Goal: Transaction & Acquisition: Book appointment/travel/reservation

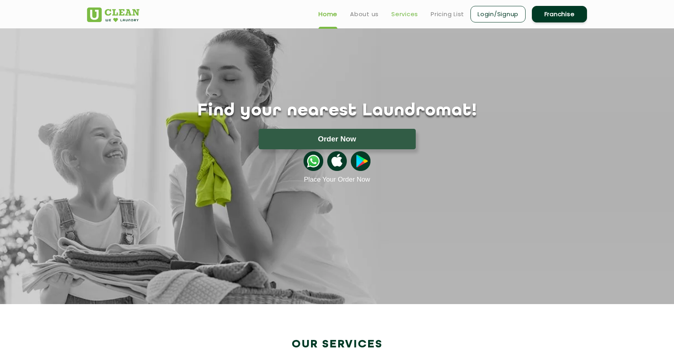
click at [402, 10] on link "Services" at bounding box center [404, 13] width 27 height 9
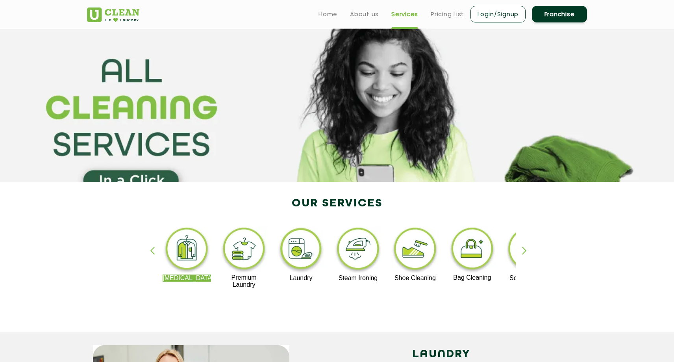
click at [188, 255] on img at bounding box center [187, 250] width 48 height 49
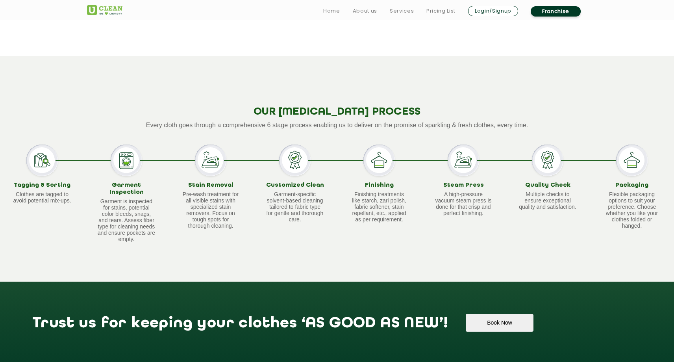
scroll to position [516, 0]
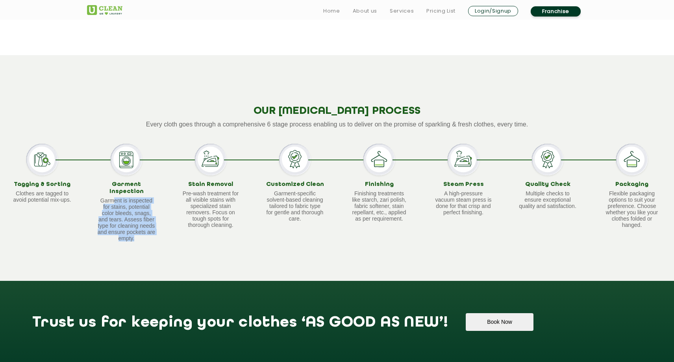
drag, startPoint x: 112, startPoint y: 194, endPoint x: 150, endPoint y: 236, distance: 56.9
click at [150, 237] on p "Garment is inspected for stains, potential color bleeds, snags, and tears. Asse…" at bounding box center [126, 219] width 59 height 44
click at [150, 236] on p "Garment is inspected for stains, potential color bleeds, snags, and tears. Asse…" at bounding box center [126, 219] width 59 height 44
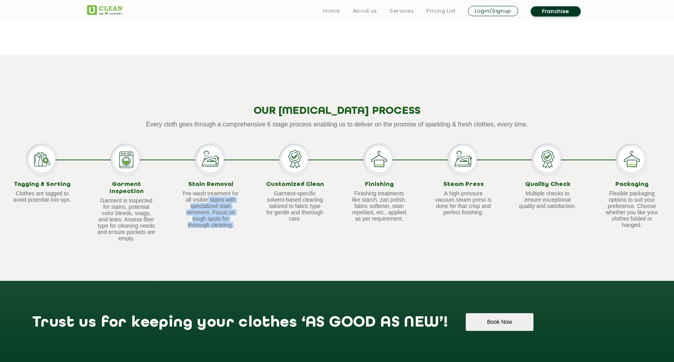
drag, startPoint x: 208, startPoint y: 198, endPoint x: 228, endPoint y: 233, distance: 40.0
click at [228, 233] on div "Stain Removal Pre-wash treatment for all visible stains with specialized stain …" at bounding box center [211, 192] width 84 height 97
click at [239, 231] on div "Stain Removal Pre-wash treatment for all visible stains with specialized stain …" at bounding box center [211, 192] width 84 height 97
drag, startPoint x: 269, startPoint y: 199, endPoint x: 279, endPoint y: 220, distance: 22.5
click at [279, 220] on p "Garment-specific solvent-based cleaning tailored to fabric type for gentle and …" at bounding box center [294, 205] width 59 height 31
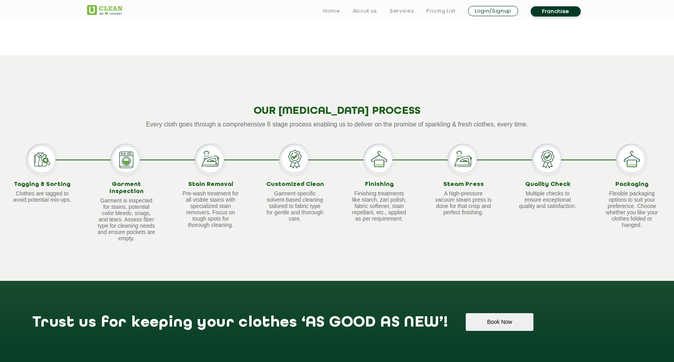
click at [344, 209] on div "Finishing Finishing treatments like starch, zari polish, fabric softener, stain…" at bounding box center [379, 192] width 84 height 97
drag, startPoint x: 359, startPoint y: 195, endPoint x: 374, endPoint y: 232, distance: 39.6
click at [374, 232] on div "Finishing Finishing treatments like starch, zari polish, fabric softener, stain…" at bounding box center [379, 192] width 84 height 97
click at [438, 13] on link "Pricing List" at bounding box center [440, 10] width 29 height 9
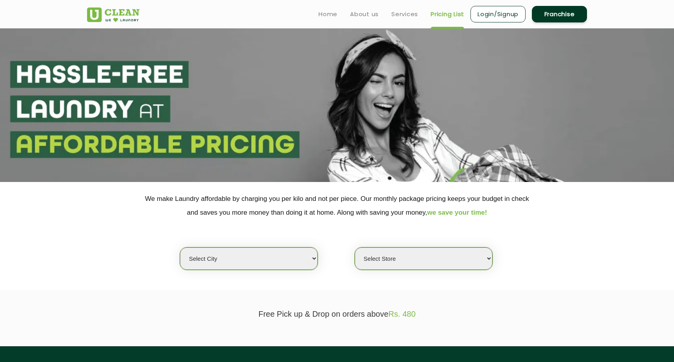
click at [278, 248] on select "Select city Aalo Abu Dhabi Agartala Agra Ahmedabad Akola Aligarh Alwar - UClean…" at bounding box center [249, 258] width 138 height 22
select select "4"
click at [180, 247] on select "Select city Aalo Abu Dhabi Agartala Agra Ahmedabad Akola Aligarh Alwar - UClean…" at bounding box center [249, 258] width 138 height 22
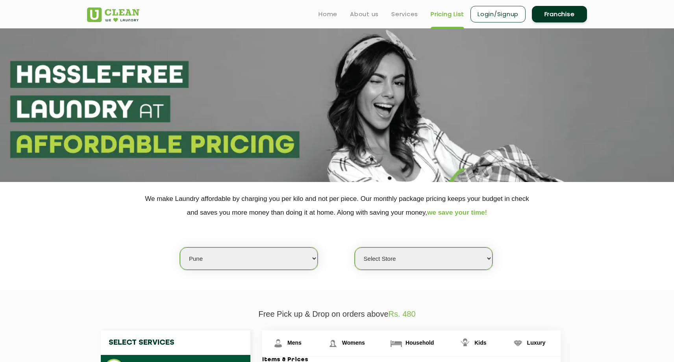
click at [403, 262] on select "Select Store UClean Koregaon Park UClean Baner Pune UClean Keshav Nagar Pune UC…" at bounding box center [424, 258] width 138 height 22
select select "620"
click at [355, 247] on select "Select Store UClean Koregaon Park UClean Baner Pune UClean Keshav Nagar Pune UC…" at bounding box center [424, 258] width 138 height 22
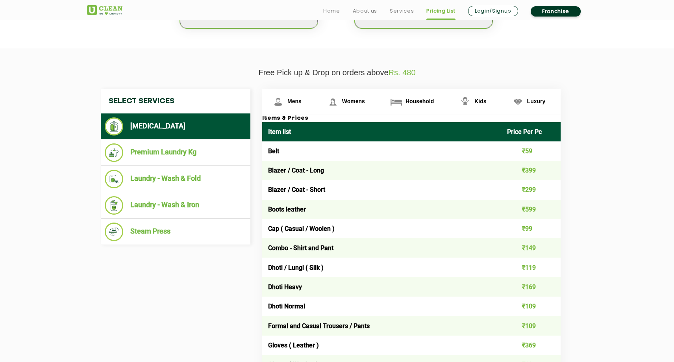
scroll to position [243, 0]
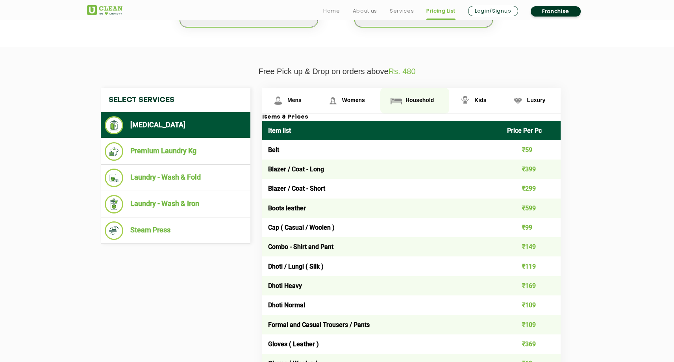
click at [419, 102] on span "Household" at bounding box center [420, 100] width 28 height 6
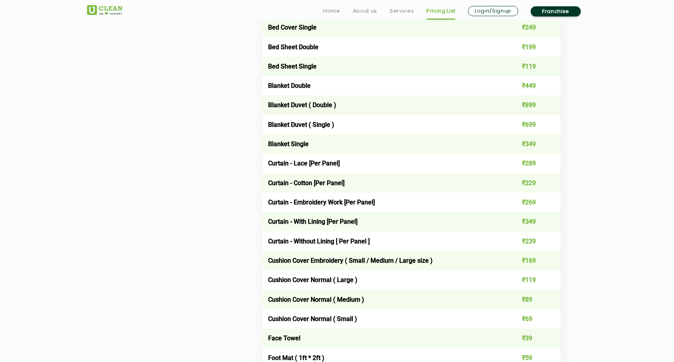
scroll to position [585, 0]
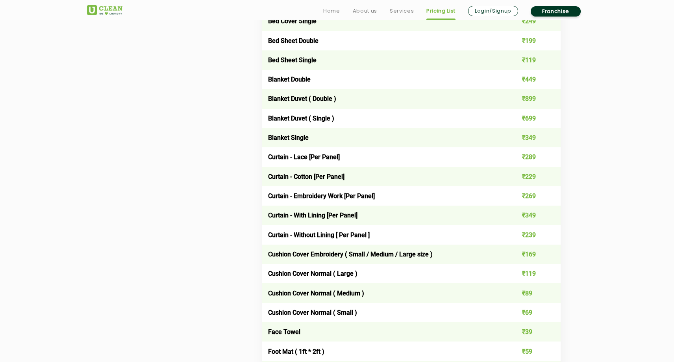
click at [311, 214] on td "Curtain - With Lining [Per Panel]" at bounding box center [381, 215] width 239 height 19
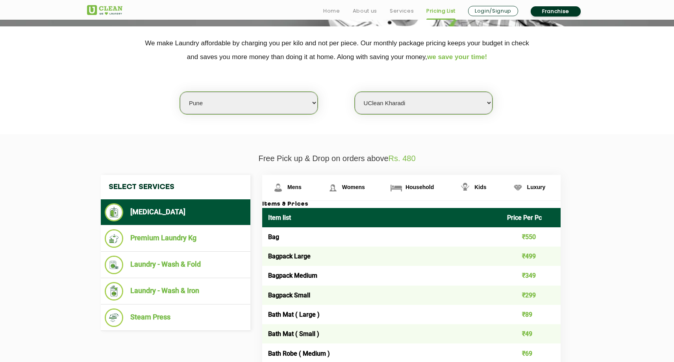
scroll to position [162, 0]
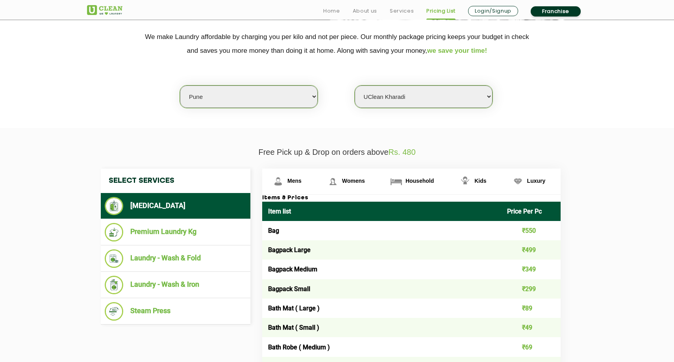
click at [170, 207] on li "[MEDICAL_DATA]" at bounding box center [176, 206] width 142 height 18
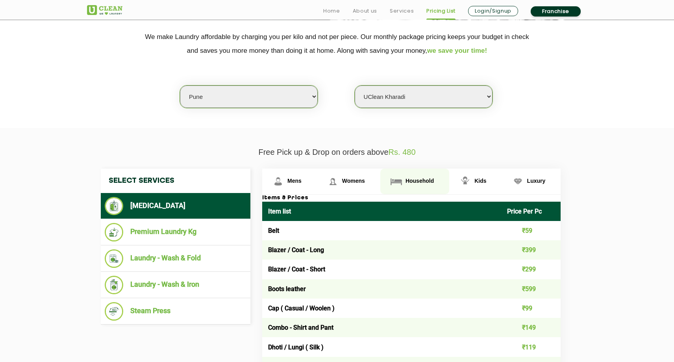
click at [415, 185] on link "Household" at bounding box center [414, 182] width 69 height 26
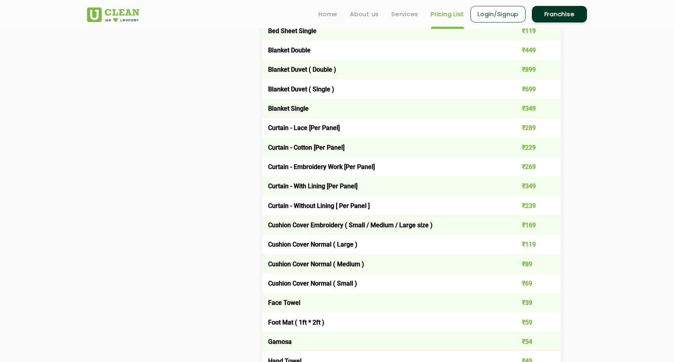
scroll to position [608, 0]
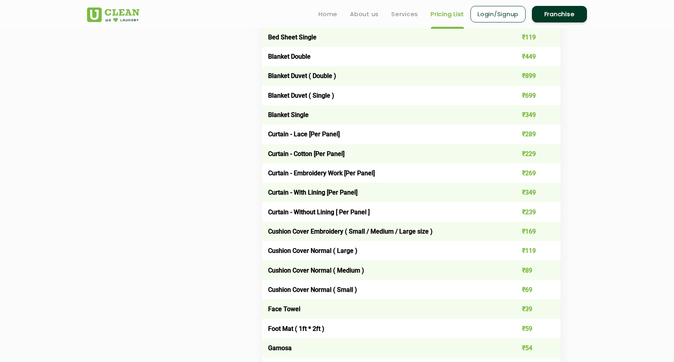
click at [335, 189] on td "Curtain - With Lining [Per Panel]" at bounding box center [381, 192] width 239 height 19
click at [523, 196] on td "₹349" at bounding box center [531, 192] width 60 height 19
click at [519, 189] on td "₹349" at bounding box center [531, 192] width 60 height 19
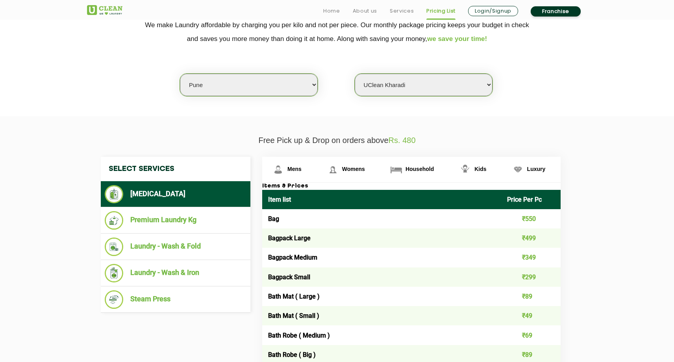
scroll to position [195, 0]
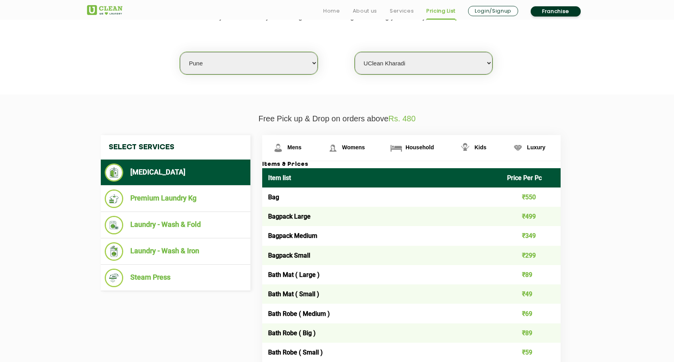
click at [497, 11] on link "Login/Signup" at bounding box center [493, 11] width 50 height 10
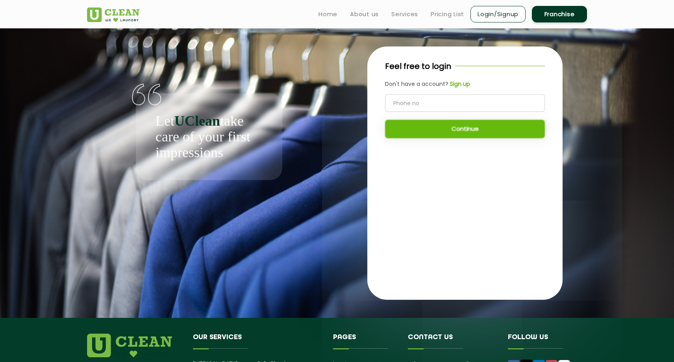
click at [436, 102] on input "tel" at bounding box center [465, 103] width 160 height 18
type input "8588822125"
click at [432, 128] on button "Continue" at bounding box center [465, 129] width 160 height 19
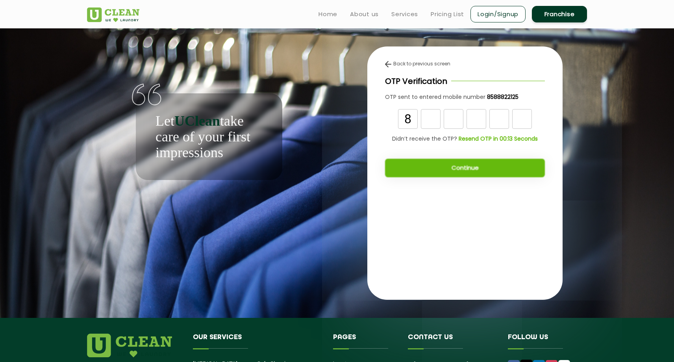
type input "8"
type input "2"
type input "3"
type input "0"
type input "3"
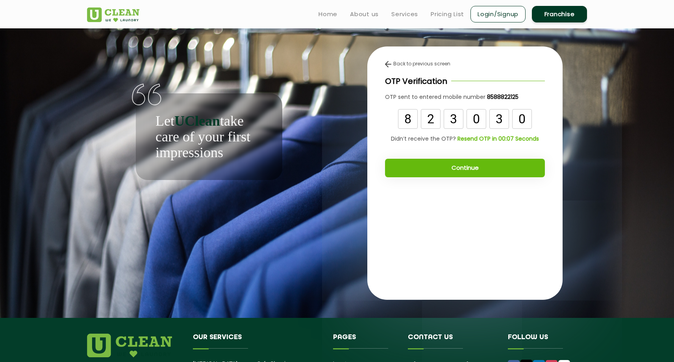
type input "0"
click at [426, 171] on button "Continue" at bounding box center [465, 168] width 160 height 19
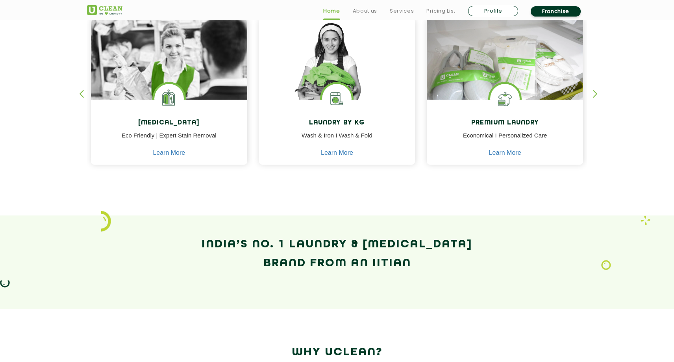
scroll to position [359, 0]
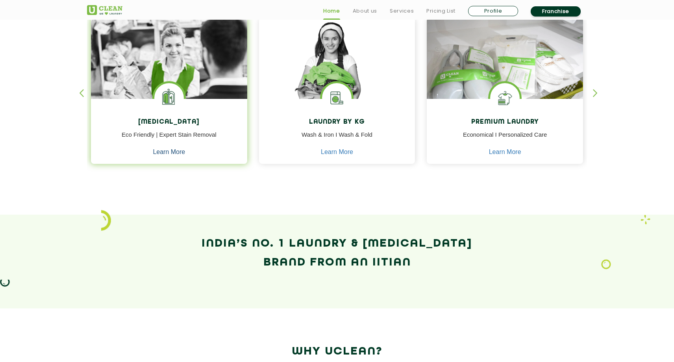
click at [162, 152] on link "Learn More" at bounding box center [169, 151] width 32 height 7
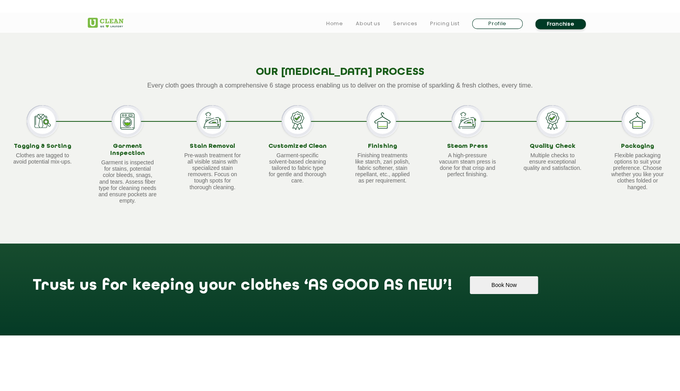
scroll to position [603, 0]
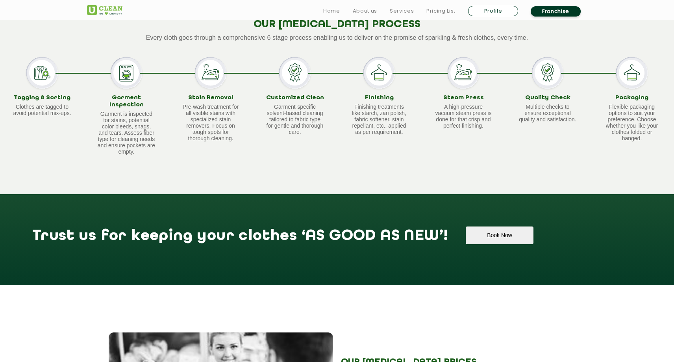
click at [476, 241] on div "Trust us for keeping your clothes ‘AS GOOD AS NEW’! Book Now" at bounding box center [337, 239] width 674 height 91
click at [466, 233] on button "Book Now" at bounding box center [499, 235] width 67 height 18
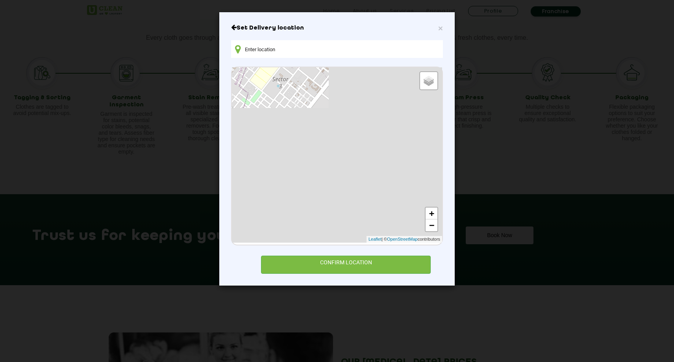
click at [284, 47] on input "text" at bounding box center [337, 49] width 212 height 18
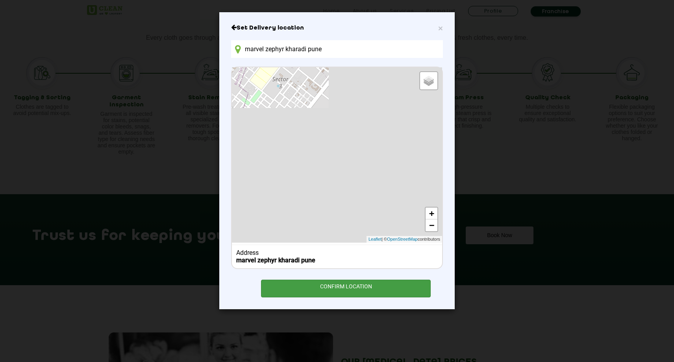
click at [303, 288] on div "CONFIRM LOCATION" at bounding box center [346, 289] width 170 height 18
click at [340, 288] on div "CONFIRM LOCATION" at bounding box center [346, 289] width 170 height 18
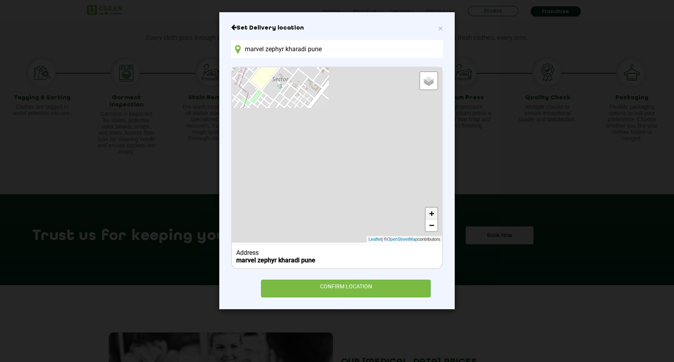
click at [431, 211] on link "+" at bounding box center [432, 213] width 12 height 12
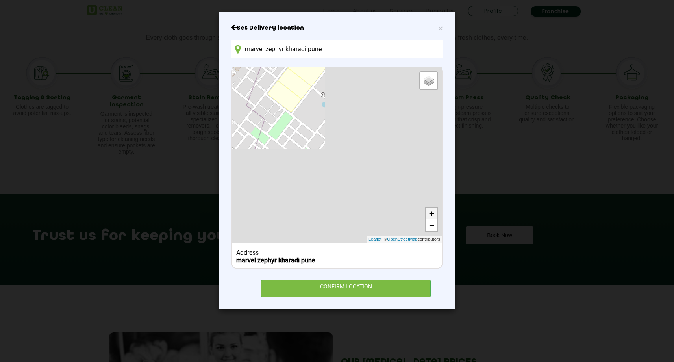
click at [431, 211] on link "+" at bounding box center [432, 213] width 12 height 12
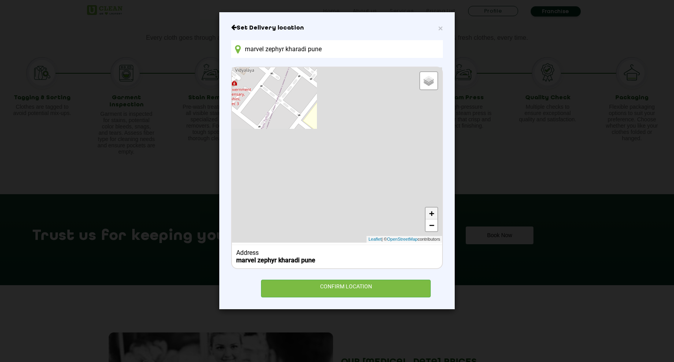
click at [431, 211] on link "+" at bounding box center [432, 213] width 12 height 12
click at [432, 226] on link "−" at bounding box center [432, 225] width 12 height 12
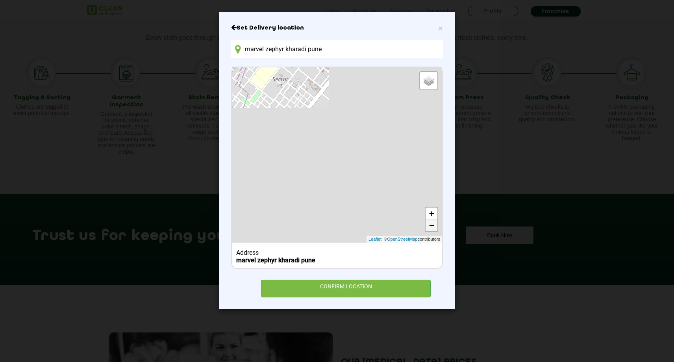
click at [432, 226] on link "−" at bounding box center [432, 225] width 12 height 12
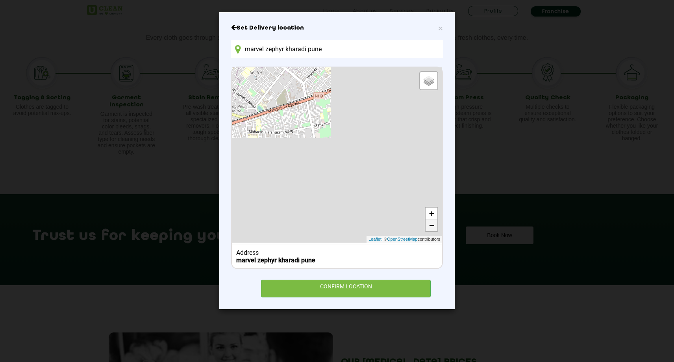
click at [432, 226] on link "−" at bounding box center [432, 225] width 12 height 12
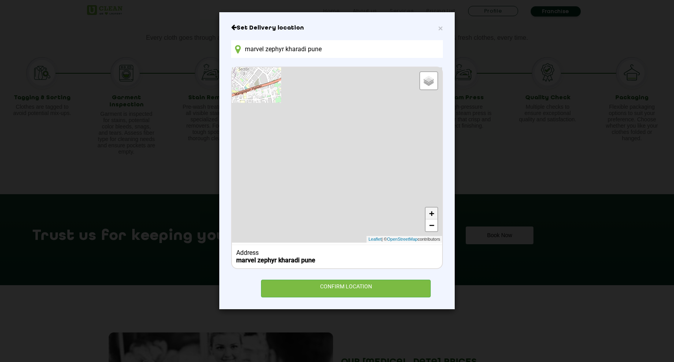
click at [432, 214] on link "+" at bounding box center [432, 213] width 12 height 12
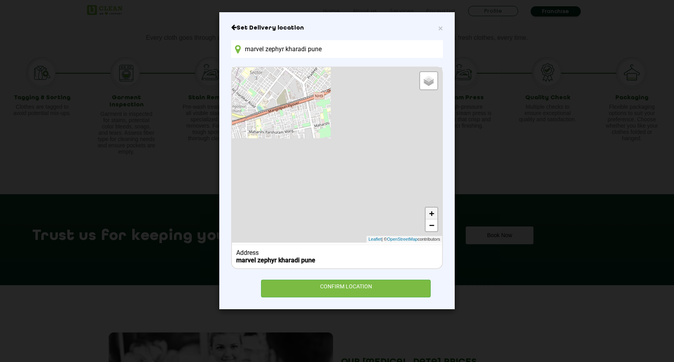
click at [432, 214] on link "+" at bounding box center [432, 213] width 12 height 12
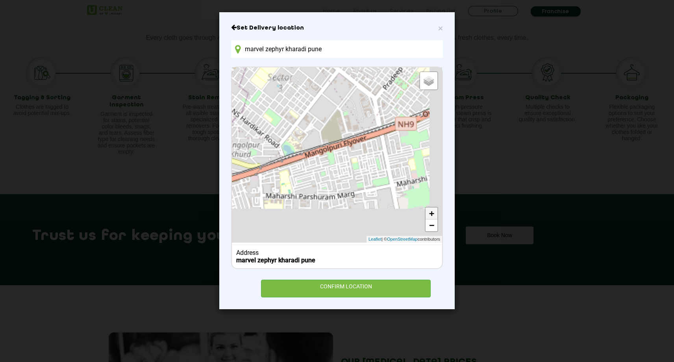
click at [432, 214] on link "+" at bounding box center [432, 213] width 12 height 12
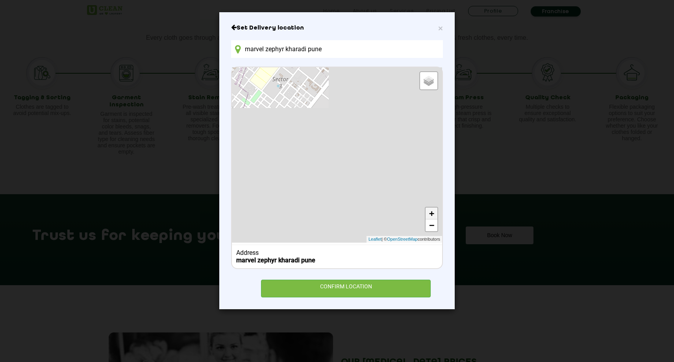
click at [432, 214] on link "+" at bounding box center [432, 213] width 12 height 12
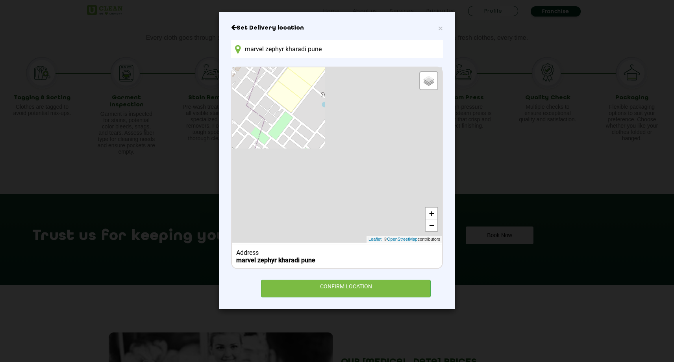
click at [271, 256] on b "marvel zephyr kharadi pune" at bounding box center [275, 259] width 79 height 7
drag, startPoint x: 326, startPoint y: 50, endPoint x: 199, endPoint y: 42, distance: 127.8
click at [199, 43] on div "× Set Delivery location marvel zephyr kharadi pune Default Satellite + − Leafle…" at bounding box center [337, 181] width 674 height 362
type input "pune"
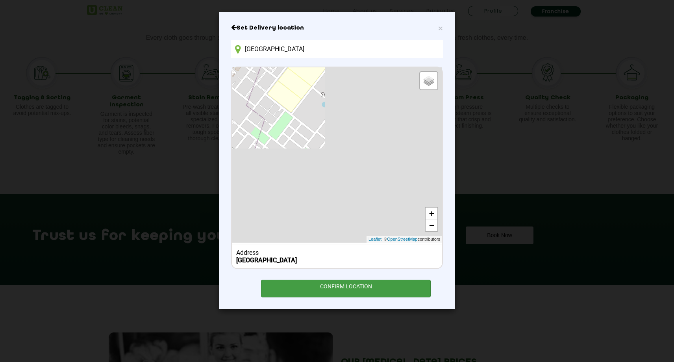
click at [334, 288] on div "CONFIRM LOCATION" at bounding box center [346, 289] width 170 height 18
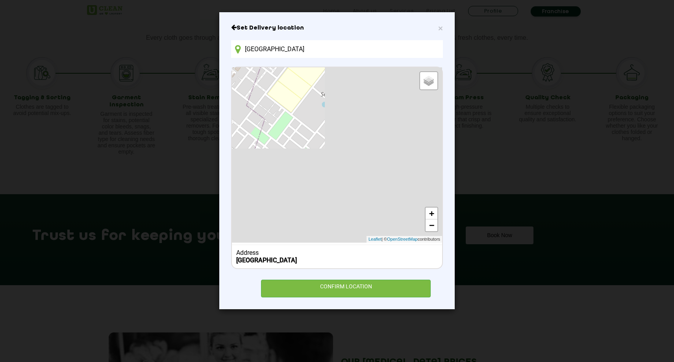
click at [273, 64] on div "Set Delivery location pune Default Satellite + − Leaflet | © OpenStreetMap cont…" at bounding box center [337, 160] width 212 height 273
click at [259, 46] on input "pune" at bounding box center [337, 49] width 212 height 18
drag, startPoint x: 272, startPoint y: 47, endPoint x: 226, endPoint y: 48, distance: 46.1
click at [226, 48] on div "× Set Delivery location pune Default Satellite + − Leaflet | © OpenStreetMap co…" at bounding box center [336, 160] width 235 height 297
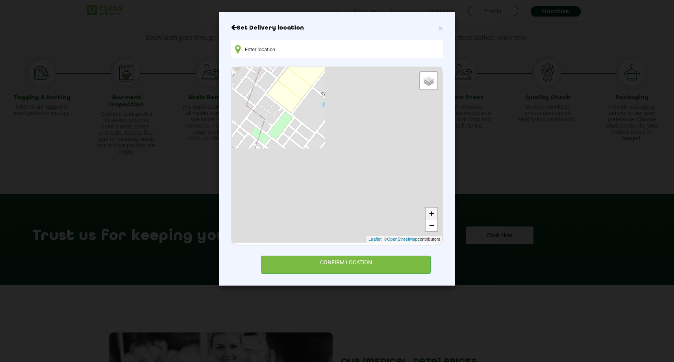
click at [434, 210] on link "+" at bounding box center [432, 213] width 12 height 12
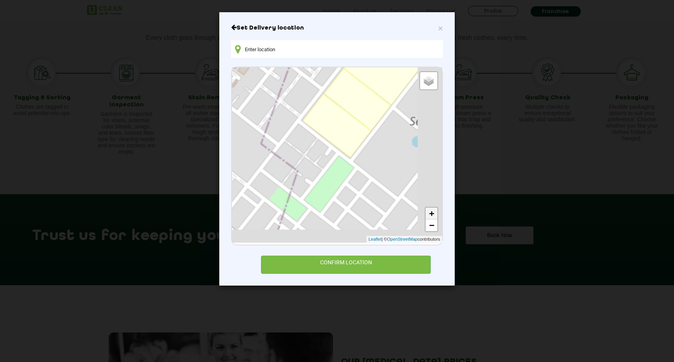
click at [434, 210] on link "+" at bounding box center [432, 213] width 12 height 12
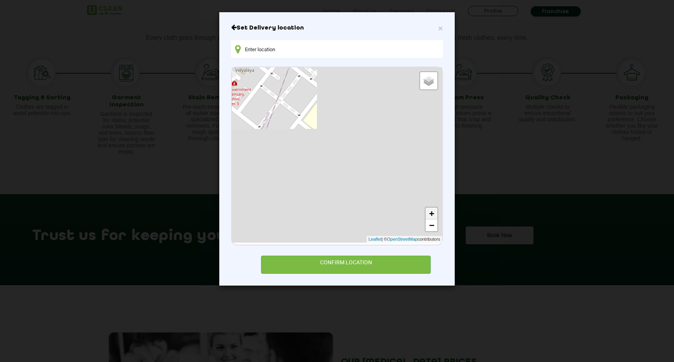
click at [434, 210] on link "+" at bounding box center [432, 213] width 12 height 12
click at [440, 28] on span "×" at bounding box center [440, 28] width 5 height 9
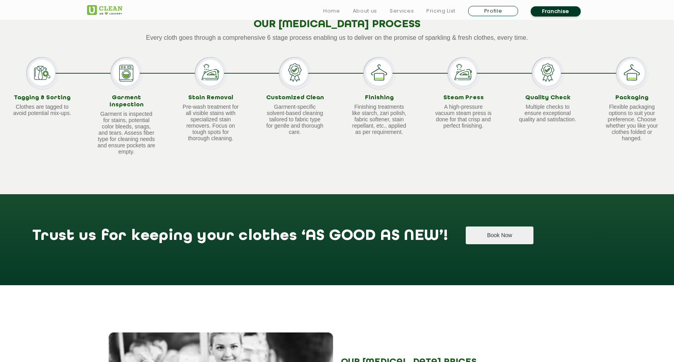
click at [466, 235] on button "Book Now" at bounding box center [499, 235] width 67 height 18
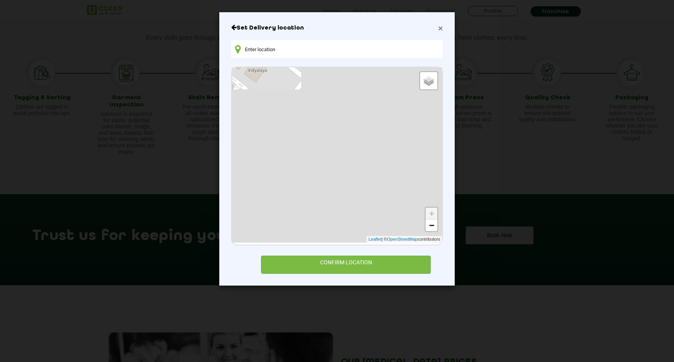
click at [439, 24] on span "×" at bounding box center [440, 28] width 5 height 9
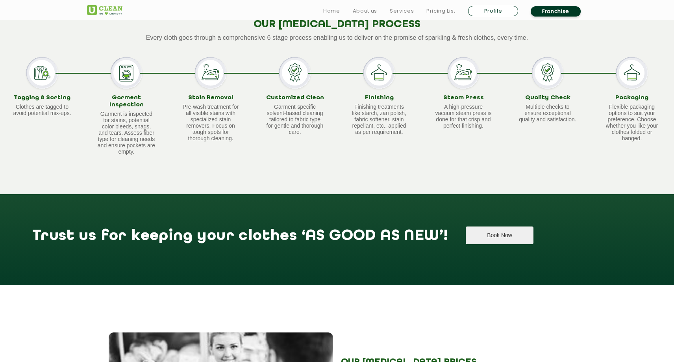
click at [466, 228] on button "Book Now" at bounding box center [499, 235] width 67 height 18
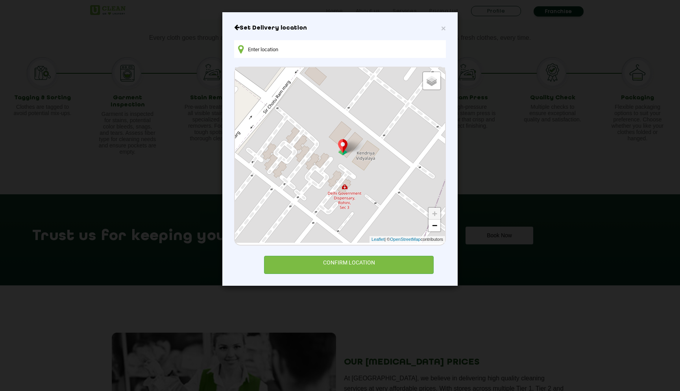
click at [346, 55] on input "text" at bounding box center [340, 49] width 212 height 18
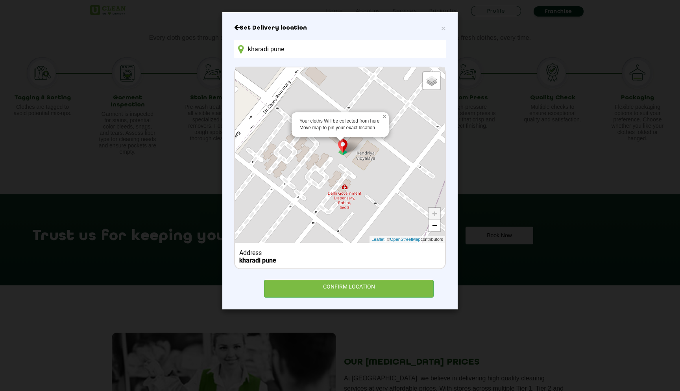
click at [383, 116] on link "×" at bounding box center [385, 115] width 7 height 6
click at [433, 227] on link "−" at bounding box center [435, 225] width 12 height 12
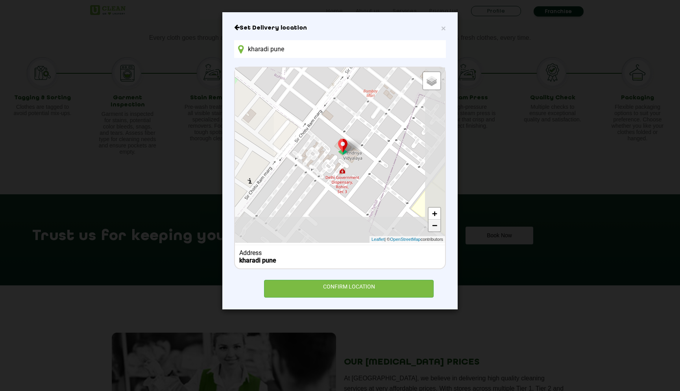
click at [433, 227] on link "−" at bounding box center [435, 225] width 12 height 12
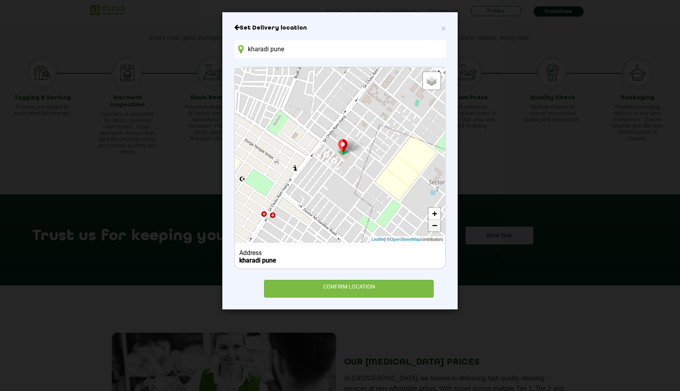
click at [433, 227] on link "−" at bounding box center [435, 225] width 12 height 12
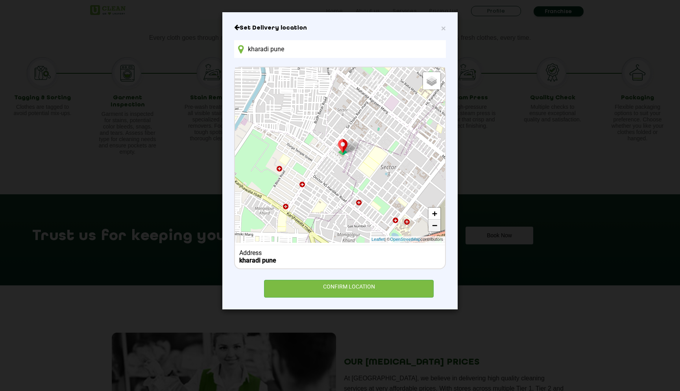
click at [433, 227] on link "−" at bounding box center [435, 225] width 12 height 12
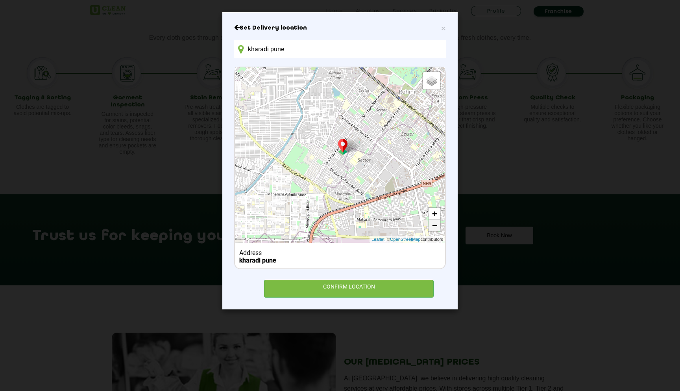
click at [433, 227] on link "−" at bounding box center [435, 225] width 12 height 12
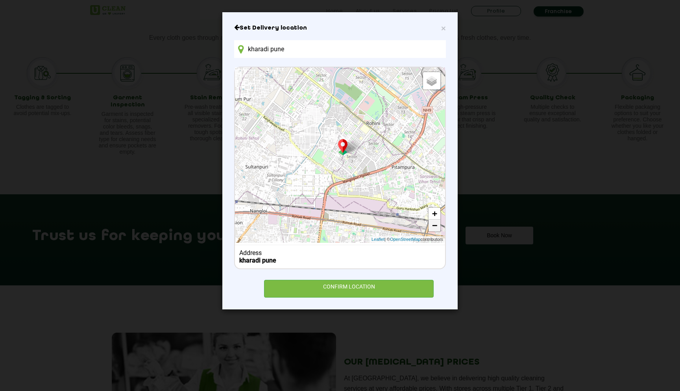
click at [433, 227] on link "−" at bounding box center [435, 225] width 12 height 12
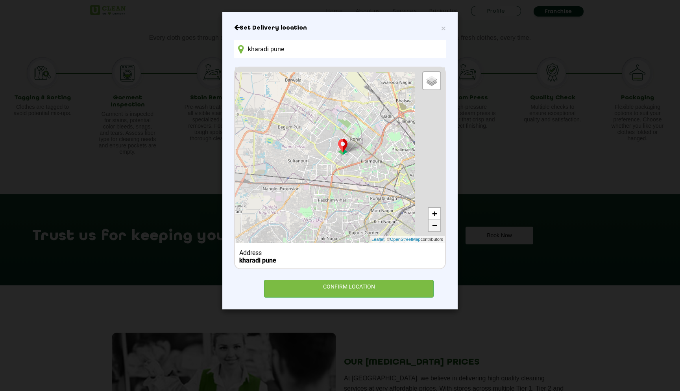
click at [433, 227] on link "−" at bounding box center [435, 225] width 12 height 12
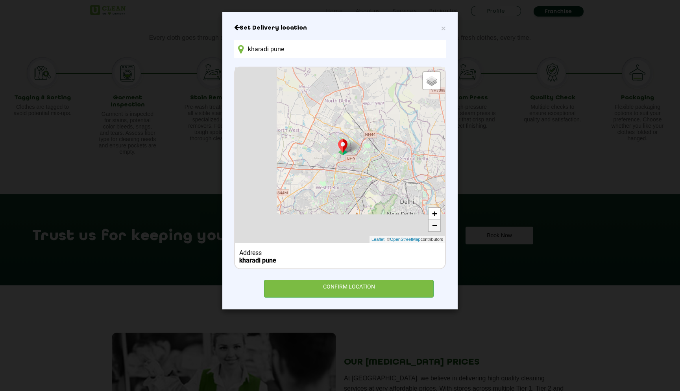
click at [433, 227] on link "−" at bounding box center [435, 225] width 12 height 12
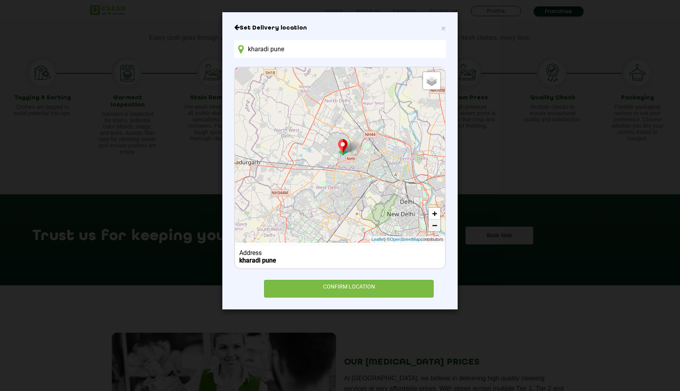
click at [433, 227] on link "−" at bounding box center [435, 225] width 12 height 12
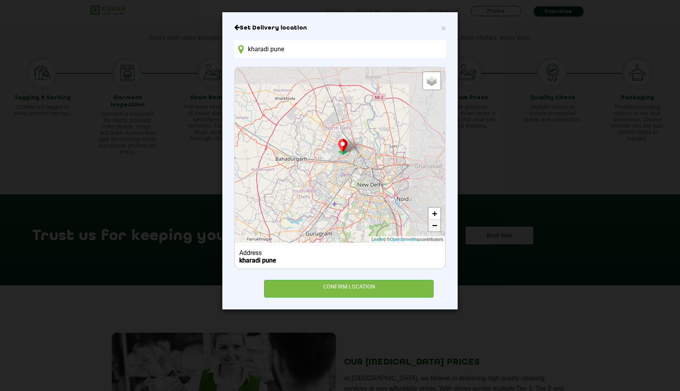
click at [433, 227] on link "−" at bounding box center [435, 225] width 12 height 12
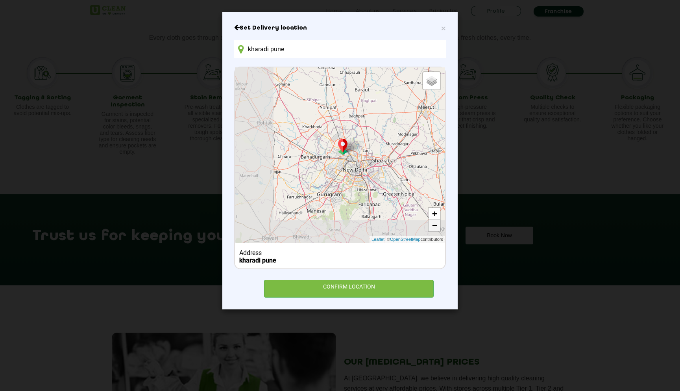
click at [433, 227] on link "−" at bounding box center [435, 225] width 12 height 12
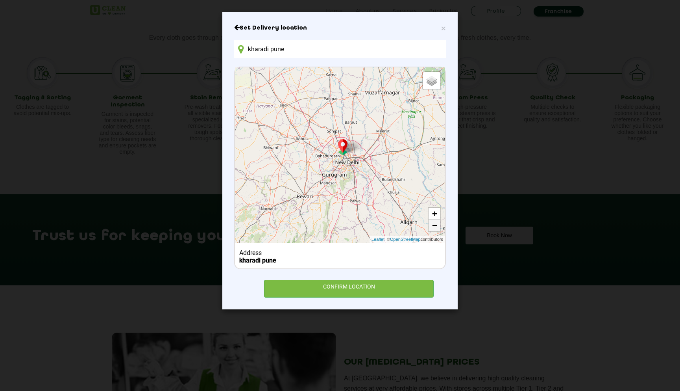
click at [433, 227] on link "−" at bounding box center [435, 225] width 12 height 12
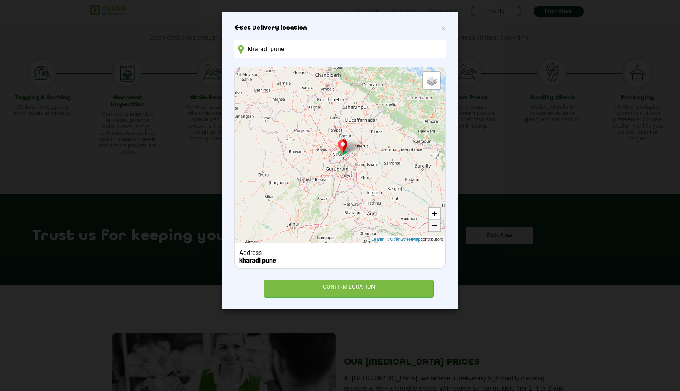
click at [433, 227] on link "−" at bounding box center [435, 225] width 12 height 12
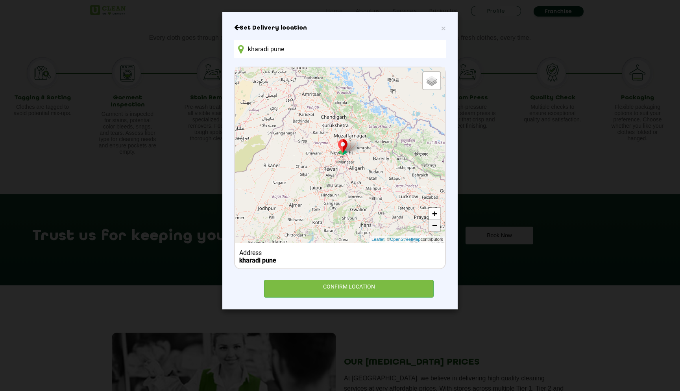
click at [433, 227] on link "−" at bounding box center [435, 225] width 12 height 12
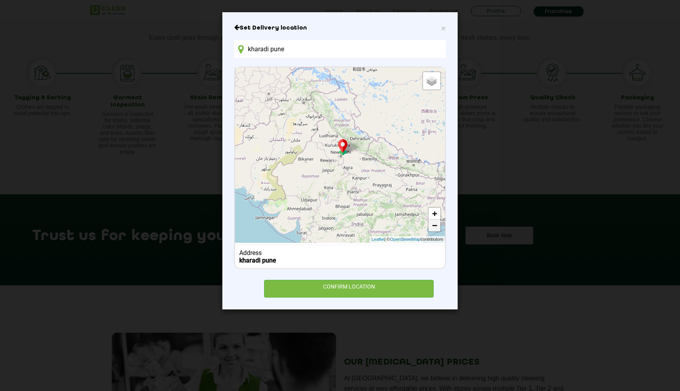
click at [432, 227] on link "−" at bounding box center [435, 225] width 12 height 12
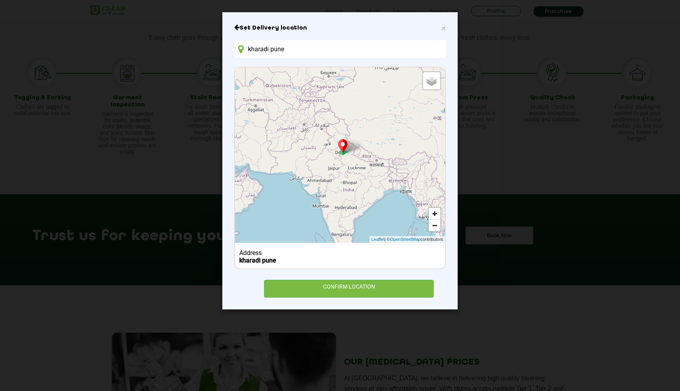
click at [322, 207] on div "Default Satellite + − Leaflet | © OpenStreetMap contributors" at bounding box center [340, 154] width 210 height 175
click at [436, 213] on link "+" at bounding box center [435, 213] width 12 height 12
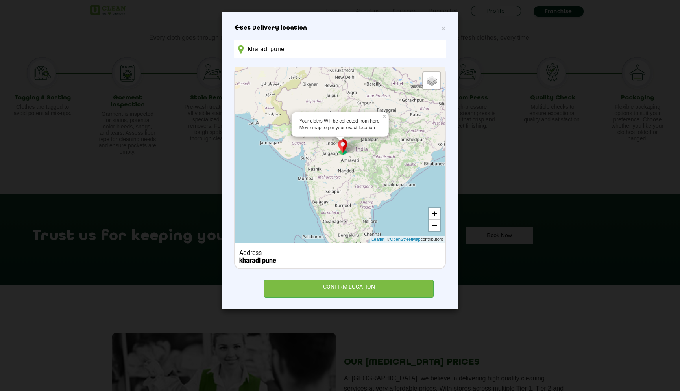
drag, startPoint x: 334, startPoint y: 213, endPoint x: 339, endPoint y: 136, distance: 76.5
click at [339, 136] on div "Your cloths Will be collected from here Move map to pin your exact location × D…" at bounding box center [340, 154] width 210 height 175
click at [435, 211] on link "+" at bounding box center [435, 213] width 12 height 12
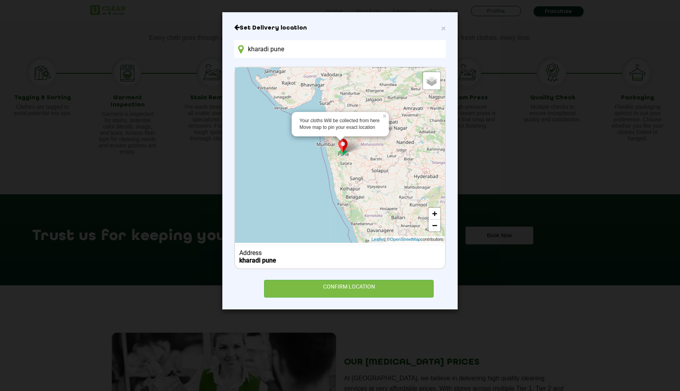
drag, startPoint x: 343, startPoint y: 148, endPoint x: 396, endPoint y: 94, distance: 75.7
click at [396, 94] on div "Your cloths Will be collected from here Move map to pin your exact location × D…" at bounding box center [340, 154] width 210 height 175
click at [354, 156] on div "Your cloths Will be collected from here Move map to pin your exact location × D…" at bounding box center [340, 154] width 210 height 175
click at [432, 209] on link "+" at bounding box center [435, 213] width 12 height 12
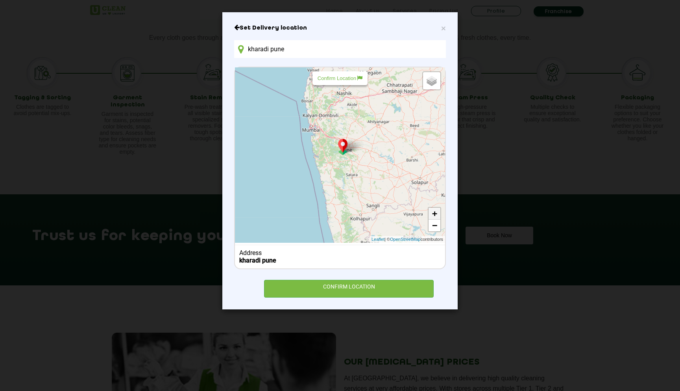
click at [432, 209] on link "+" at bounding box center [435, 213] width 12 height 12
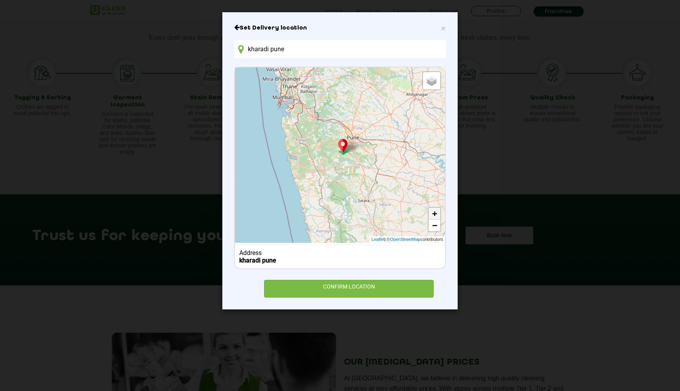
click at [432, 209] on link "+" at bounding box center [435, 213] width 12 height 12
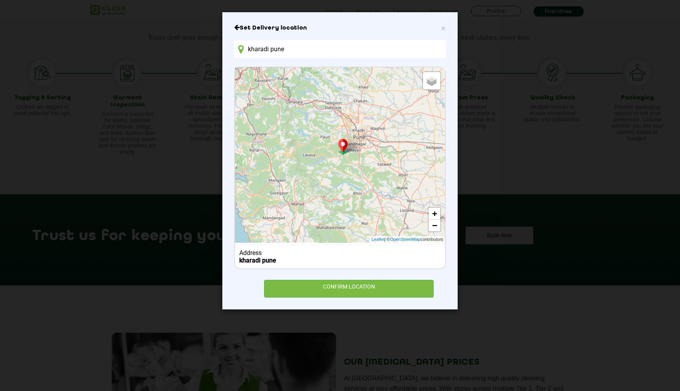
drag, startPoint x: 379, startPoint y: 144, endPoint x: 372, endPoint y: 162, distance: 19.7
click at [372, 162] on div "Default Satellite + − Leaflet | © OpenStreetMap contributors" at bounding box center [340, 154] width 210 height 175
click at [433, 211] on link "+" at bounding box center [435, 213] width 12 height 12
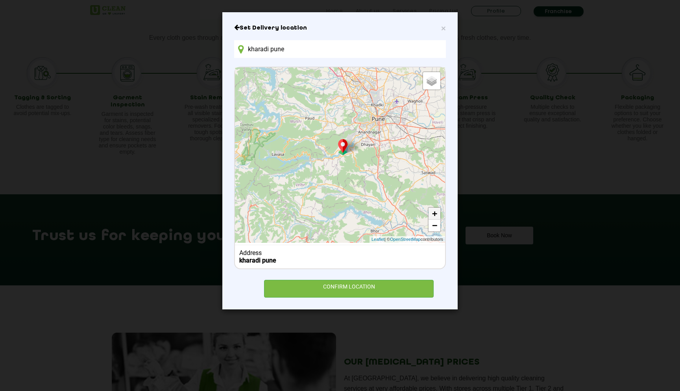
click at [435, 212] on link "+" at bounding box center [435, 213] width 12 height 12
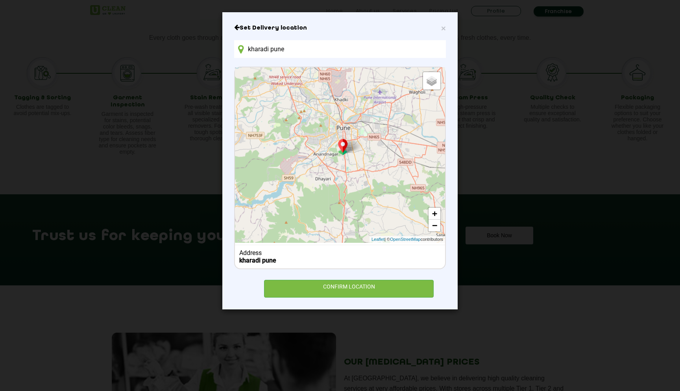
drag, startPoint x: 410, startPoint y: 144, endPoint x: 336, endPoint y: 189, distance: 86.4
click at [336, 189] on div "Default Satellite + − Leaflet | © OpenStreetMap contributors" at bounding box center [340, 154] width 210 height 175
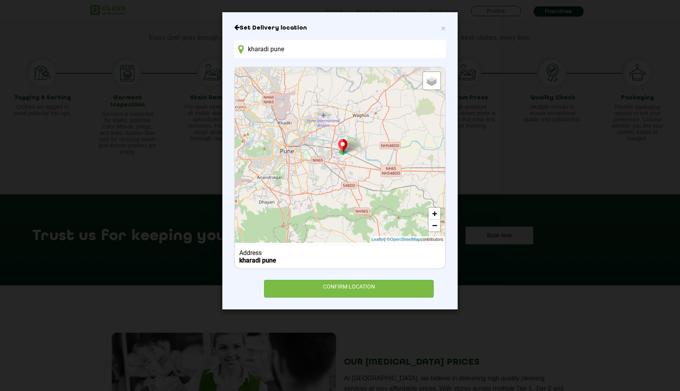
drag, startPoint x: 416, startPoint y: 149, endPoint x: 359, endPoint y: 173, distance: 62.1
click at [359, 173] on div "Default Satellite + − Leaflet | © OpenStreetMap contributors" at bounding box center [340, 154] width 210 height 175
click at [437, 210] on link "+" at bounding box center [435, 213] width 12 height 12
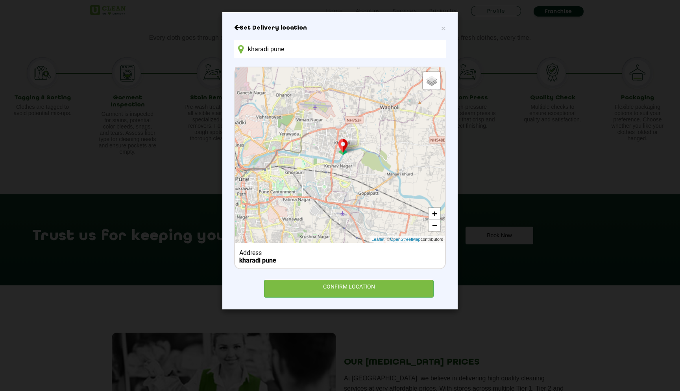
drag, startPoint x: 381, startPoint y: 148, endPoint x: 387, endPoint y: 180, distance: 32.5
click at [388, 181] on div "Default Satellite + − Leaflet | © OpenStreetMap contributors" at bounding box center [340, 154] width 210 height 175
click at [433, 210] on link "+" at bounding box center [435, 213] width 12 height 12
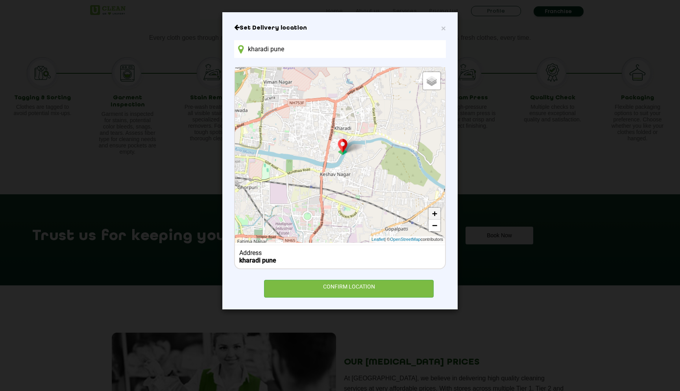
click at [433, 210] on link "+" at bounding box center [435, 213] width 12 height 12
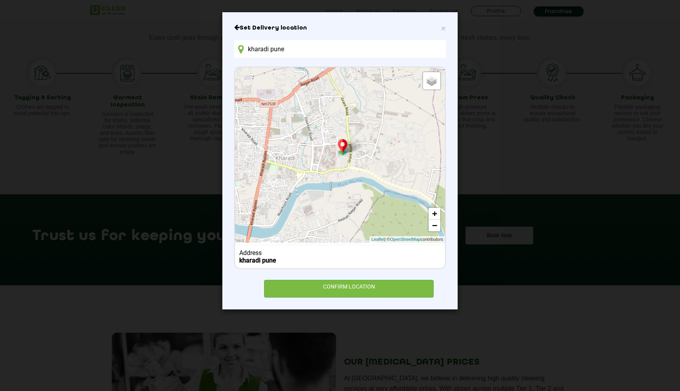
drag, startPoint x: 430, startPoint y: 136, endPoint x: 369, endPoint y: 194, distance: 84.7
click at [369, 194] on div "Default Satellite + − Leaflet | © OpenStreetMap contributors" at bounding box center [340, 154] width 210 height 175
click at [434, 208] on link "+" at bounding box center [435, 213] width 12 height 12
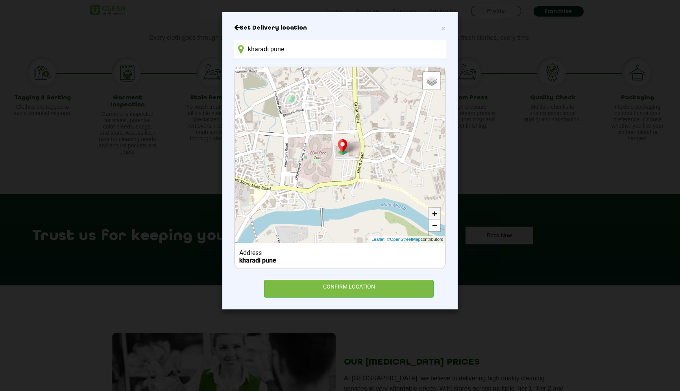
click at [434, 208] on link "+" at bounding box center [435, 213] width 12 height 12
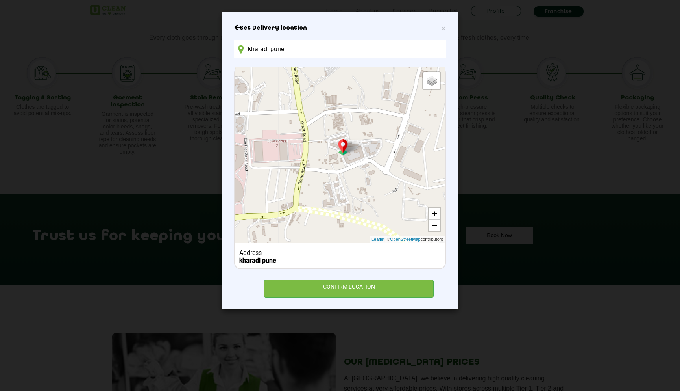
drag, startPoint x: 441, startPoint y: 172, endPoint x: 360, endPoint y: 177, distance: 81.3
click at [360, 177] on div "Default Satellite + − Leaflet | © OpenStreetMap contributors" at bounding box center [340, 154] width 210 height 175
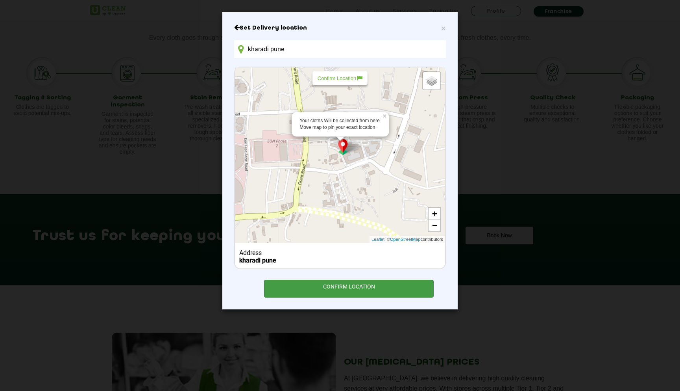
click at [343, 285] on div "CONFIRM LOCATION" at bounding box center [349, 289] width 170 height 18
click at [345, 76] on p "Confirm Location" at bounding box center [340, 78] width 45 height 6
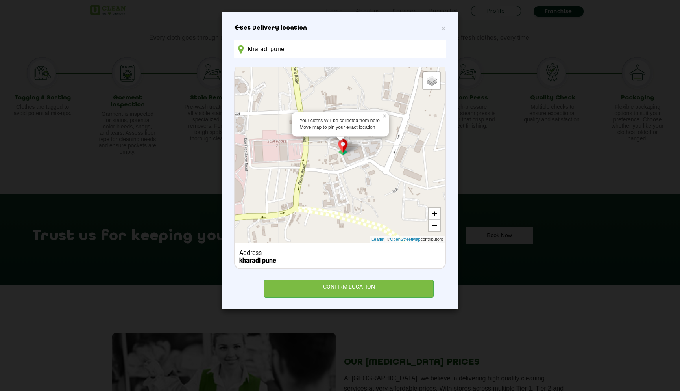
type input "WING-E, MARVEL ZEPHYR, विठ्ठल नगर, खराडी, पुणे, महाराष्ट्र 411014, India"
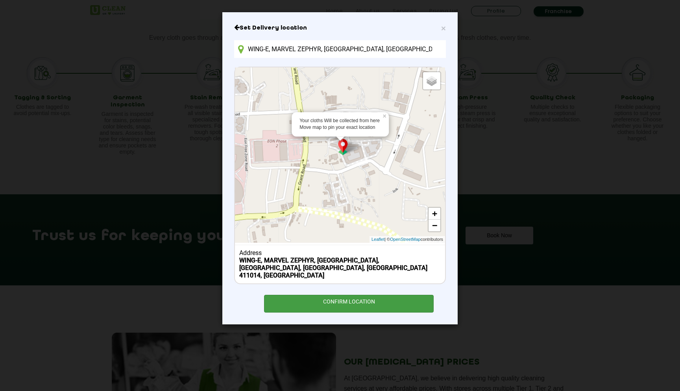
click at [332, 295] on div "CONFIRM LOCATION" at bounding box center [349, 304] width 170 height 18
click at [351, 295] on div "CONFIRM LOCATION" at bounding box center [349, 304] width 170 height 18
click at [352, 295] on div "CONFIRM LOCATION" at bounding box center [349, 304] width 170 height 18
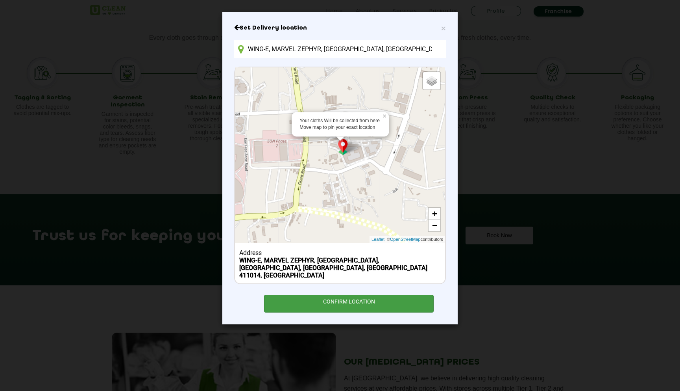
click at [352, 295] on div "CONFIRM LOCATION" at bounding box center [349, 304] width 170 height 18
click at [331, 295] on div "CONFIRM LOCATION" at bounding box center [349, 304] width 170 height 18
click at [329, 295] on div "CONFIRM LOCATION" at bounding box center [349, 304] width 170 height 18
click at [322, 295] on div "CONFIRM LOCATION" at bounding box center [349, 304] width 170 height 18
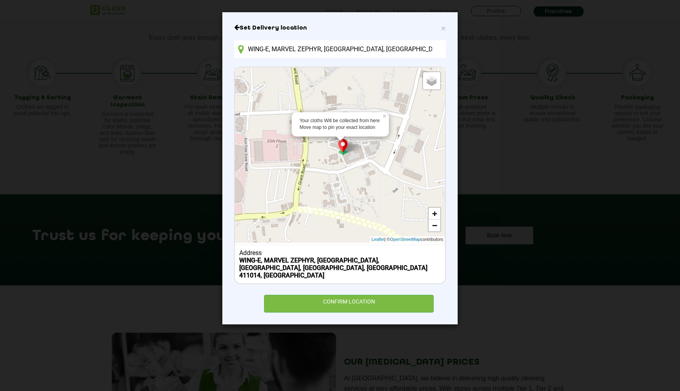
click at [327, 253] on div "Address" at bounding box center [340, 252] width 202 height 7
click at [331, 258] on b "WING-E, MARVEL ZEPHYR, विठ्ठल नगर, खराडी, पुणे, महाराष्ट्र 411014, India" at bounding box center [333, 267] width 188 height 22
click at [328, 295] on div "CONFIRM LOCATION" at bounding box center [349, 304] width 170 height 18
click at [444, 27] on span "×" at bounding box center [443, 28] width 5 height 9
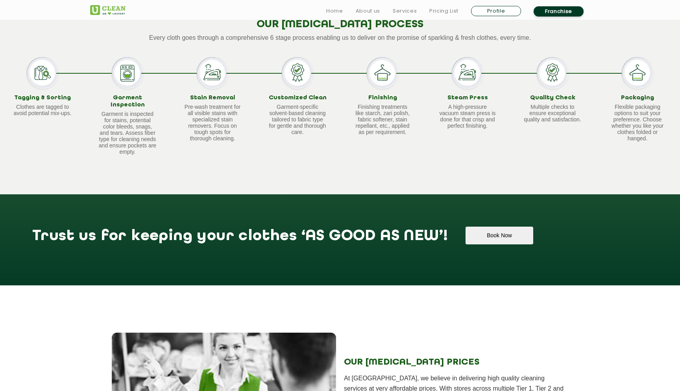
scroll to position [359, 0]
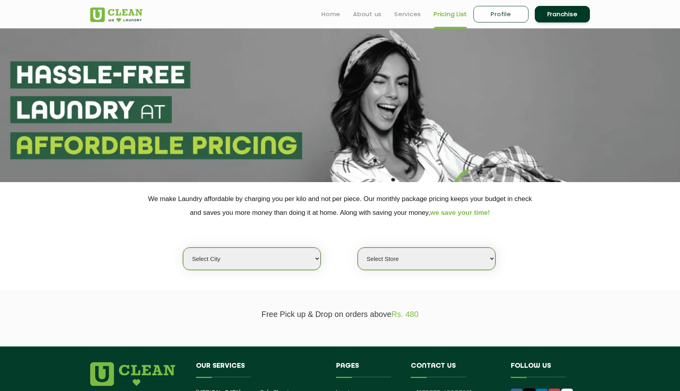
select select "0"
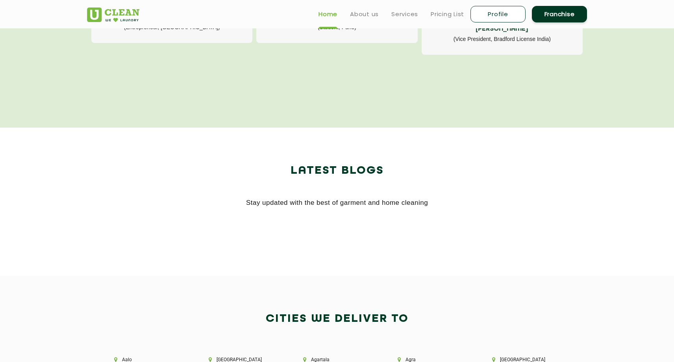
scroll to position [1444, 0]
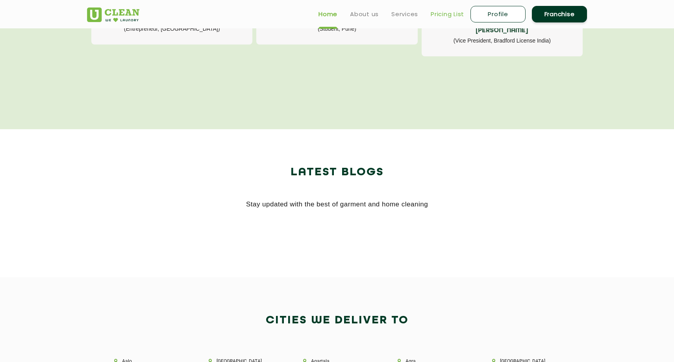
click at [456, 13] on link "Pricing List" at bounding box center [447, 13] width 33 height 9
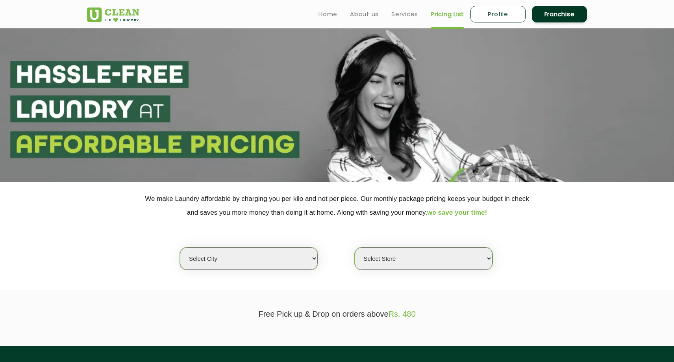
click at [300, 259] on select "Select city [GEOGRAPHIC_DATA] [GEOGRAPHIC_DATA] [GEOGRAPHIC_DATA] [GEOGRAPHIC_D…" at bounding box center [249, 258] width 138 height 22
select select "4"
click at [180, 247] on select "Select city [GEOGRAPHIC_DATA] [GEOGRAPHIC_DATA] [GEOGRAPHIC_DATA] [GEOGRAPHIC_D…" at bounding box center [249, 258] width 138 height 22
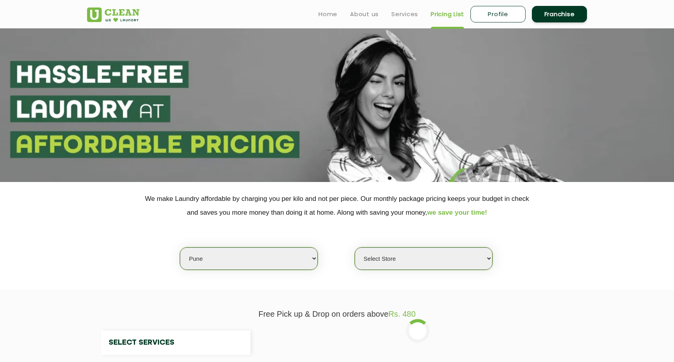
click at [389, 261] on select "Select Store" at bounding box center [424, 258] width 138 height 22
click at [355, 247] on select "Select Store [GEOGRAPHIC_DATA] [GEOGRAPHIC_DATA] [GEOGRAPHIC_DATA] [GEOGRAPHIC_…" at bounding box center [424, 258] width 138 height 22
click at [447, 266] on select "Select Store [GEOGRAPHIC_DATA] [GEOGRAPHIC_DATA] [GEOGRAPHIC_DATA] [GEOGRAPHIC_…" at bounding box center [424, 258] width 138 height 22
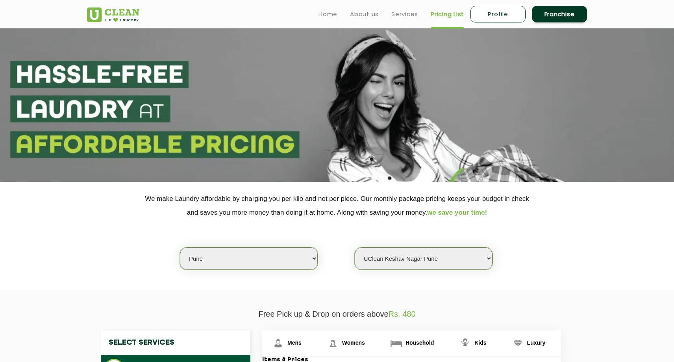
select select "620"
click at [355, 247] on select "Select Store [GEOGRAPHIC_DATA] [GEOGRAPHIC_DATA] [GEOGRAPHIC_DATA] [GEOGRAPHIC_…" at bounding box center [424, 258] width 138 height 22
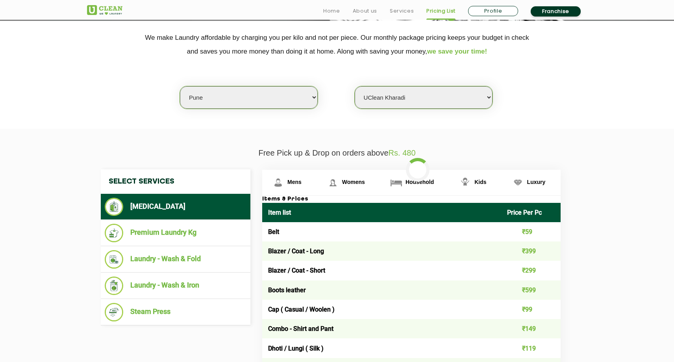
scroll to position [161, 0]
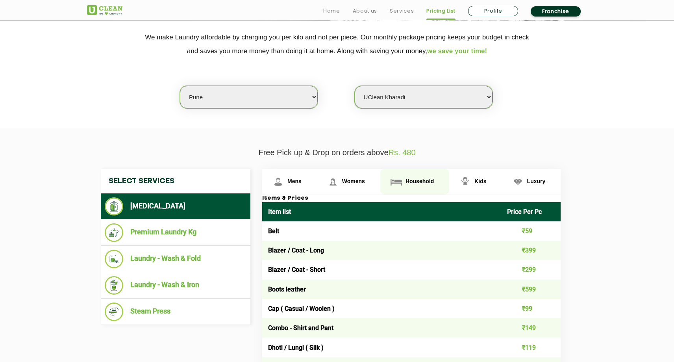
click at [419, 183] on span "Household" at bounding box center [420, 181] width 28 height 6
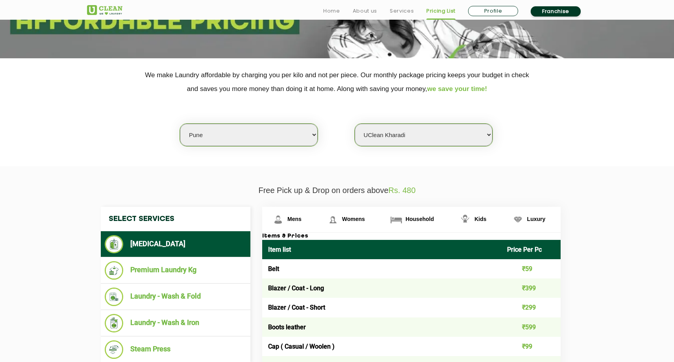
scroll to position [132, 0]
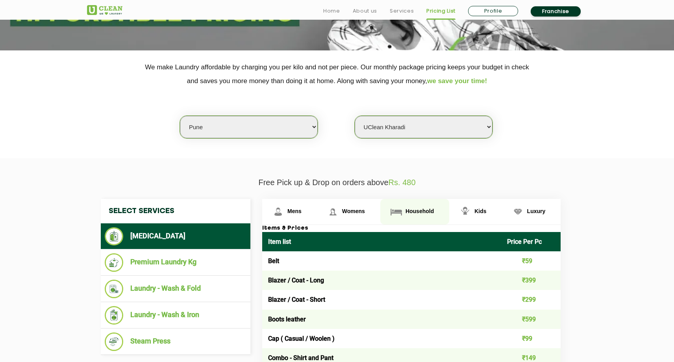
click at [415, 215] on link "Household" at bounding box center [414, 212] width 69 height 26
click at [419, 210] on span "Household" at bounding box center [420, 211] width 28 height 6
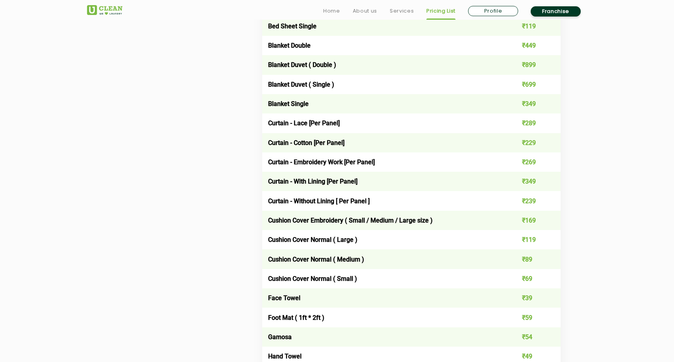
scroll to position [627, 0]
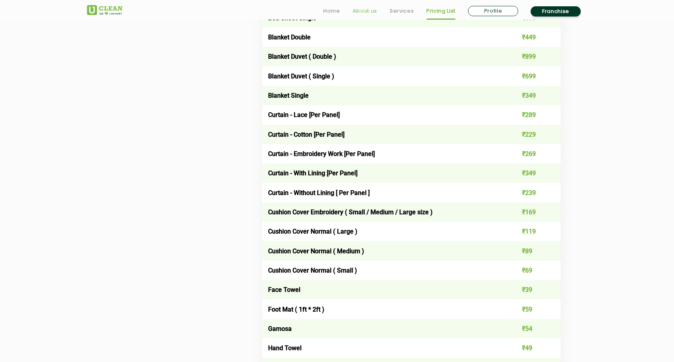
click at [361, 12] on link "About us" at bounding box center [365, 10] width 24 height 9
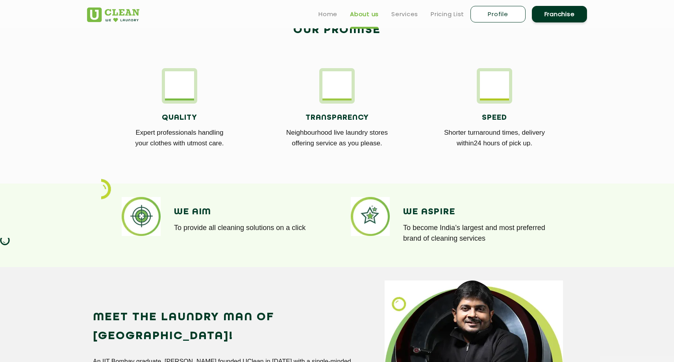
scroll to position [296, 0]
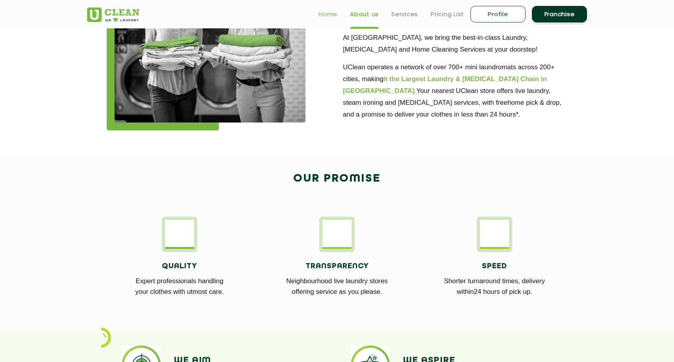
click at [332, 11] on link "Home" at bounding box center [328, 13] width 19 height 9
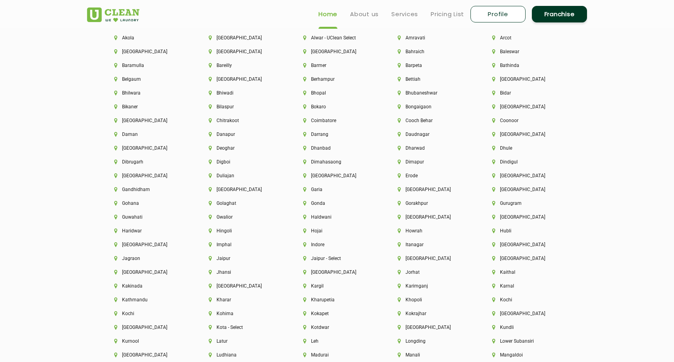
scroll to position [1773, 0]
